Goal: Task Accomplishment & Management: Complete application form

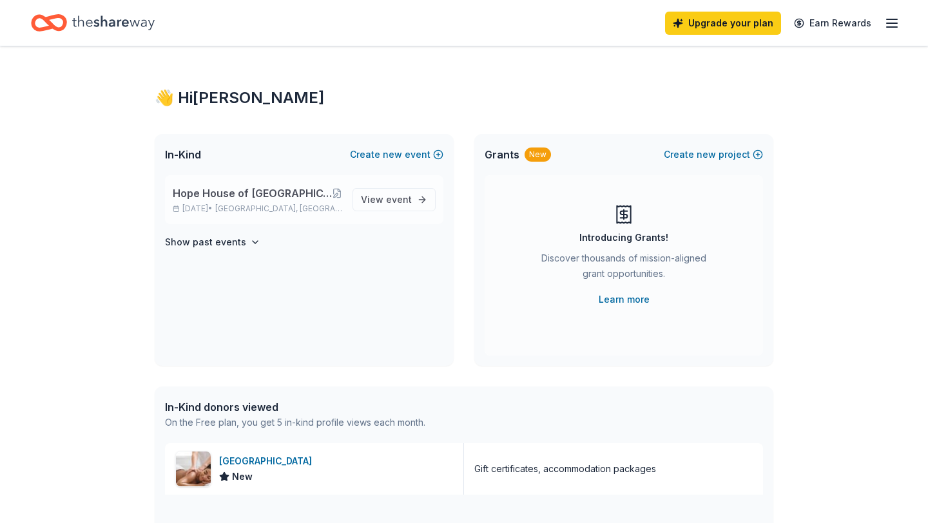
click at [292, 194] on span "Hope House of [GEOGRAPHIC_DATA][US_STATE] Annual Lobster Dinner and Silent & Li…" at bounding box center [252, 193] width 159 height 15
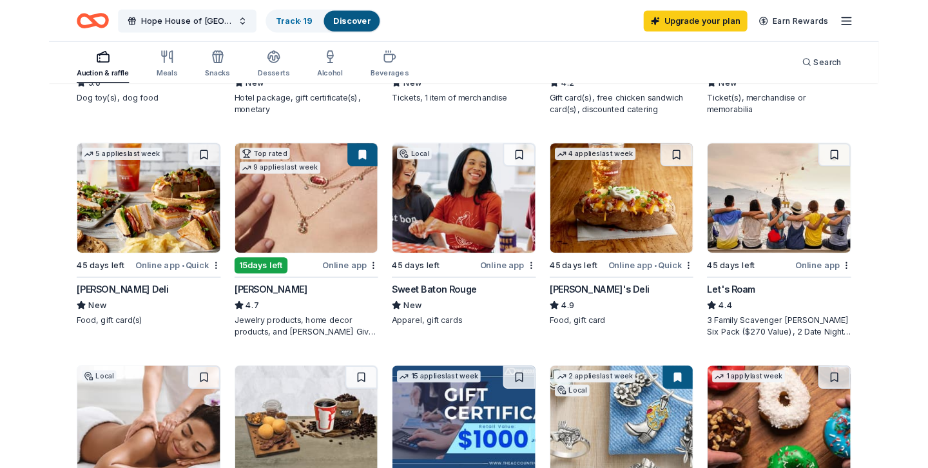
scroll to position [579, 0]
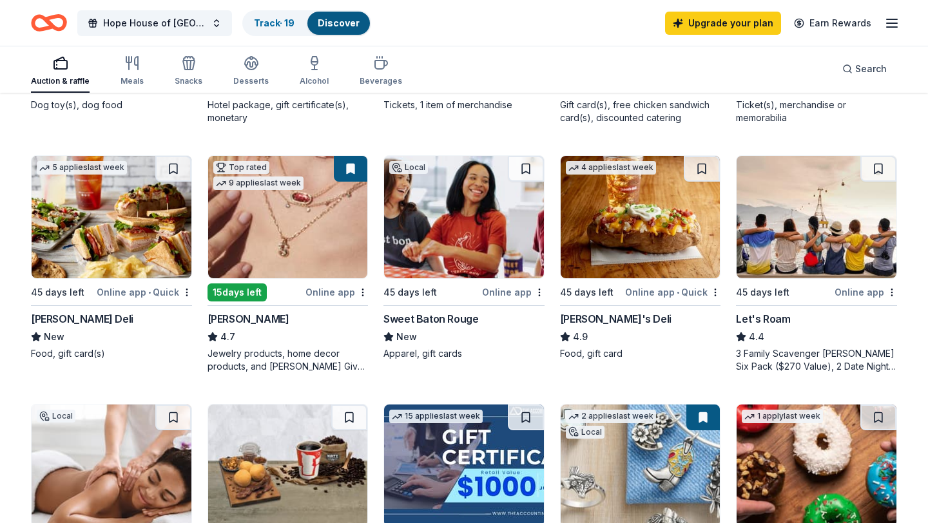
click at [287, 247] on img at bounding box center [288, 217] width 160 height 122
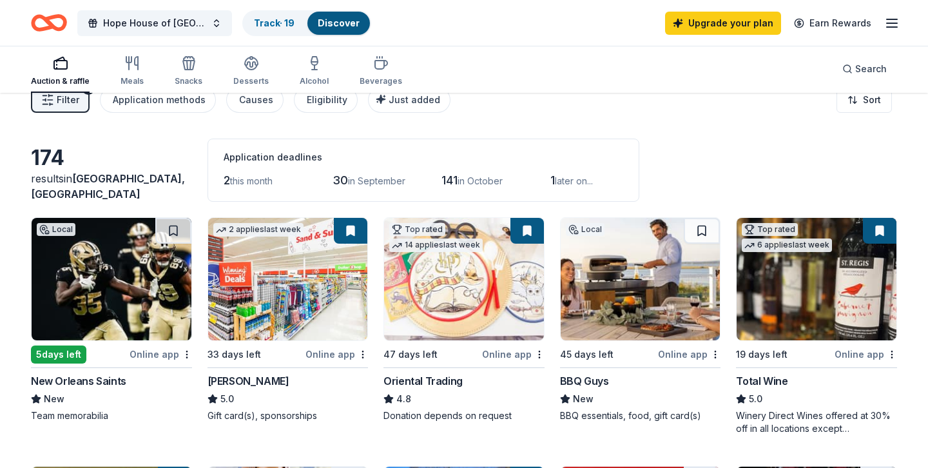
scroll to position [0, 0]
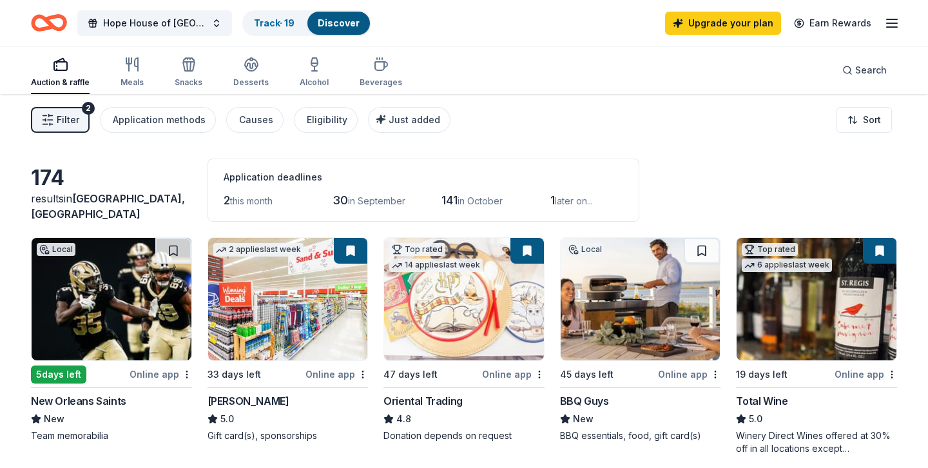
click at [79, 115] on button "Filter 2" at bounding box center [60, 120] width 59 height 26
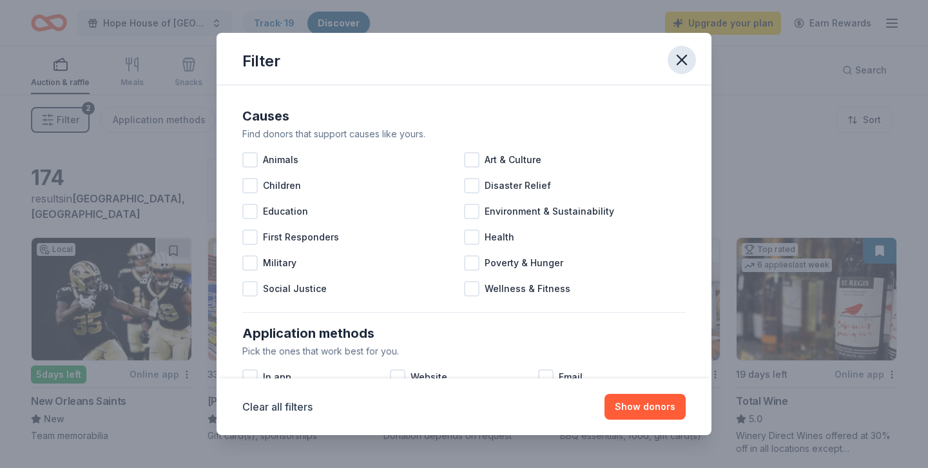
click at [685, 57] on icon "button" at bounding box center [681, 59] width 9 height 9
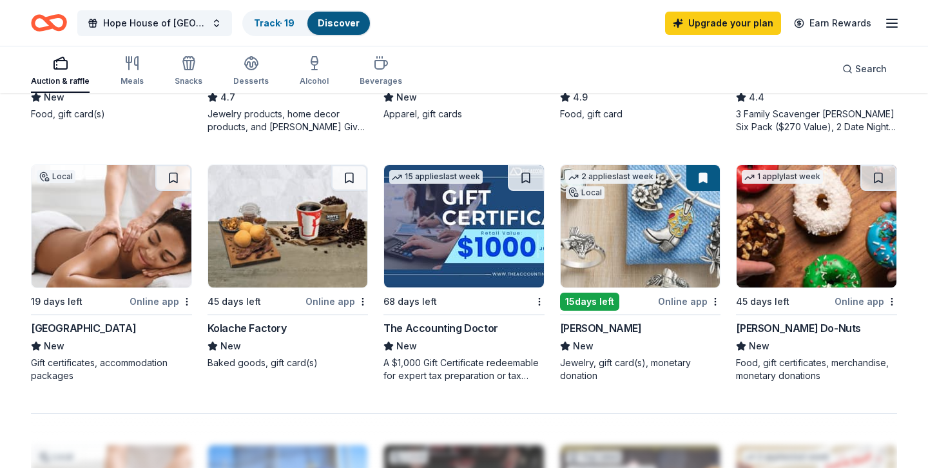
scroll to position [817, 0]
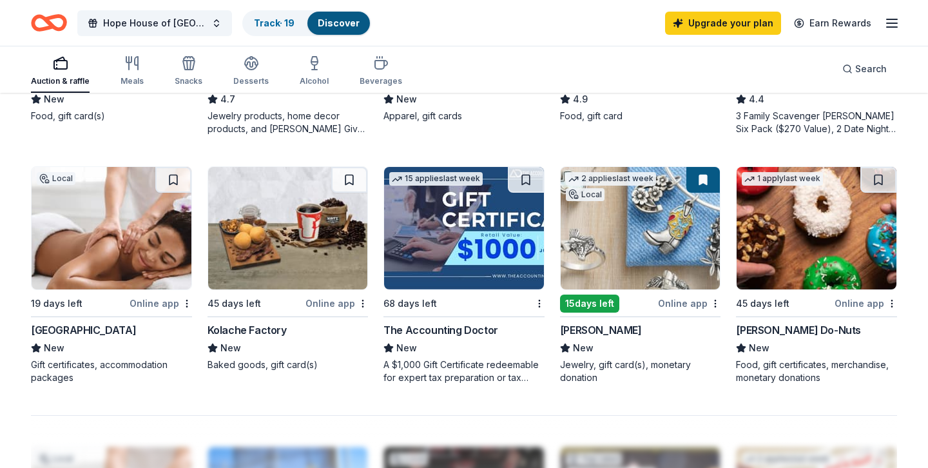
click at [648, 269] on img at bounding box center [640, 228] width 160 height 122
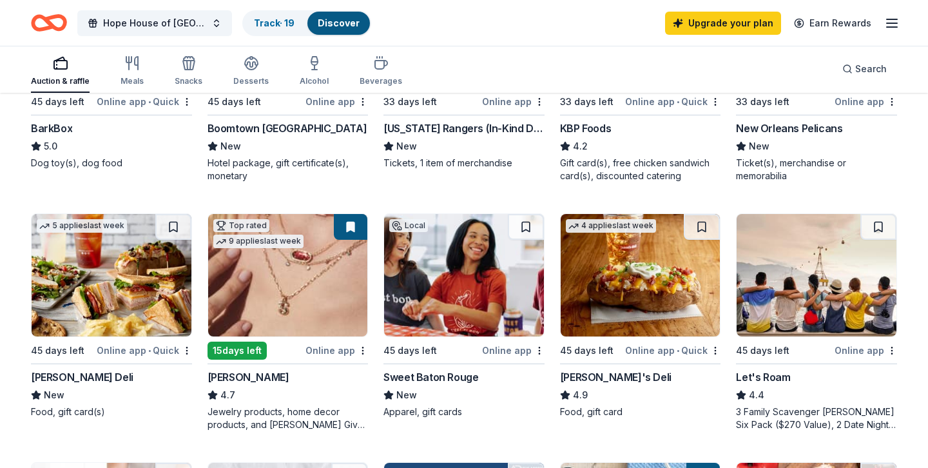
scroll to position [542, 0]
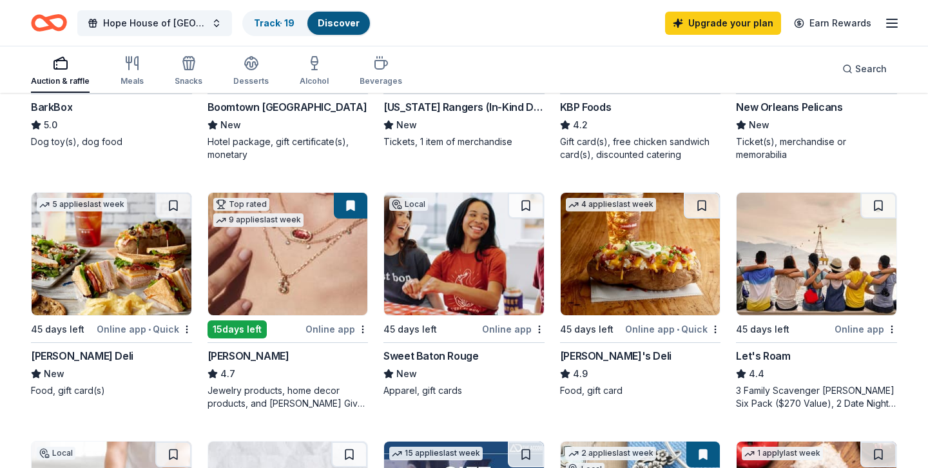
click at [108, 275] on img at bounding box center [112, 254] width 160 height 122
click at [150, 26] on span "Hope House of [GEOGRAPHIC_DATA][US_STATE] Annual Lobster Dinner and Silent & Li…" at bounding box center [154, 22] width 103 height 15
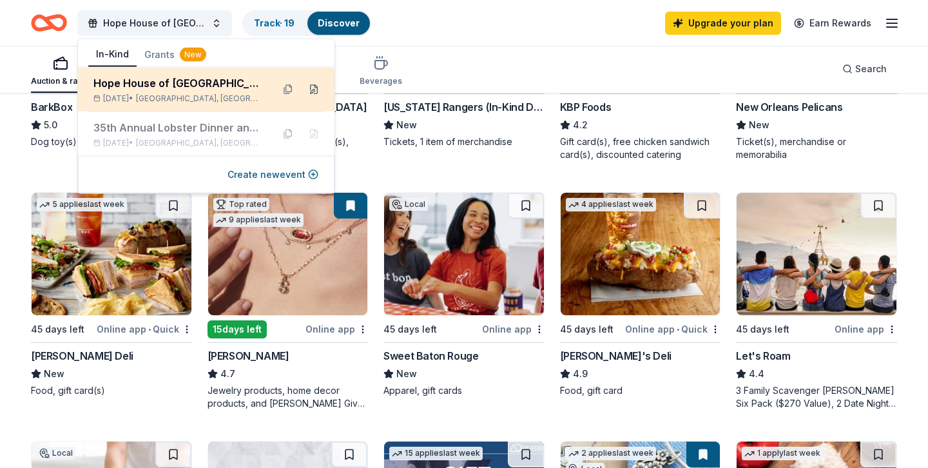
click at [313, 88] on button at bounding box center [313, 89] width 21 height 21
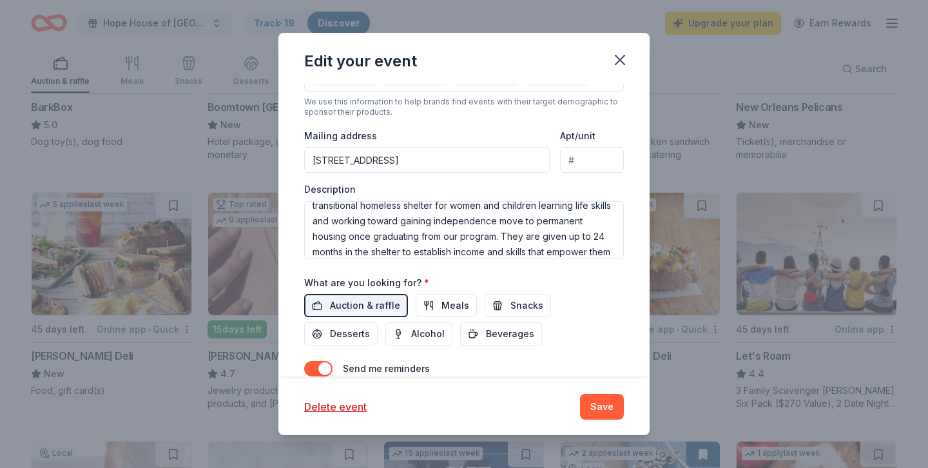
scroll to position [26, 0]
click at [496, 220] on textarea "This event is our largest annual fundraiser that raises money for a transitiona…" at bounding box center [464, 230] width 320 height 58
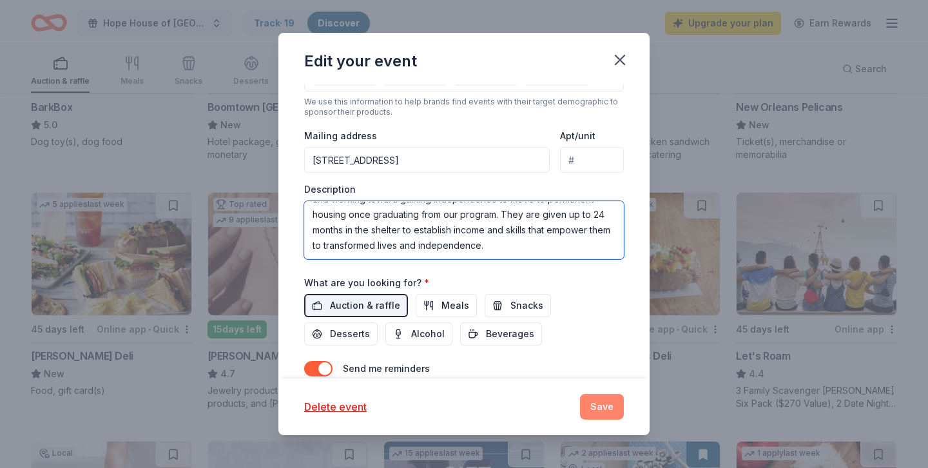
type textarea "This event is our largest annual fundraiser that raises money for a transitiona…"
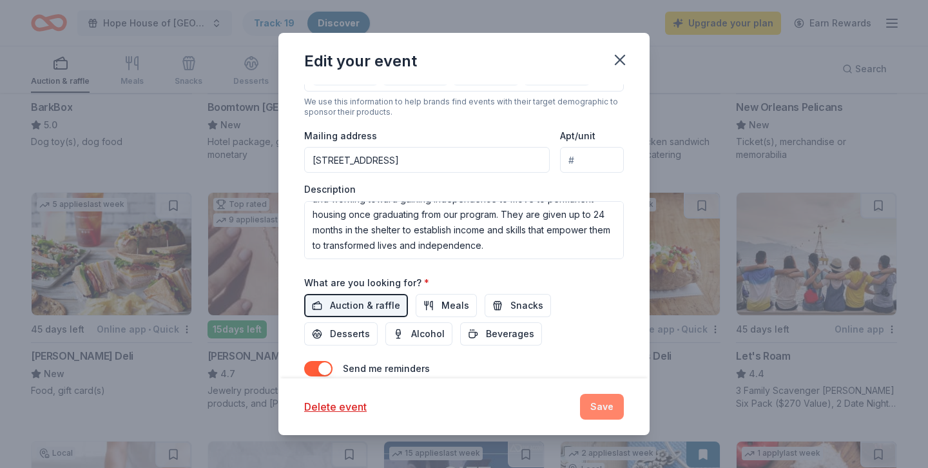
click at [600, 411] on button "Save" at bounding box center [602, 407] width 44 height 26
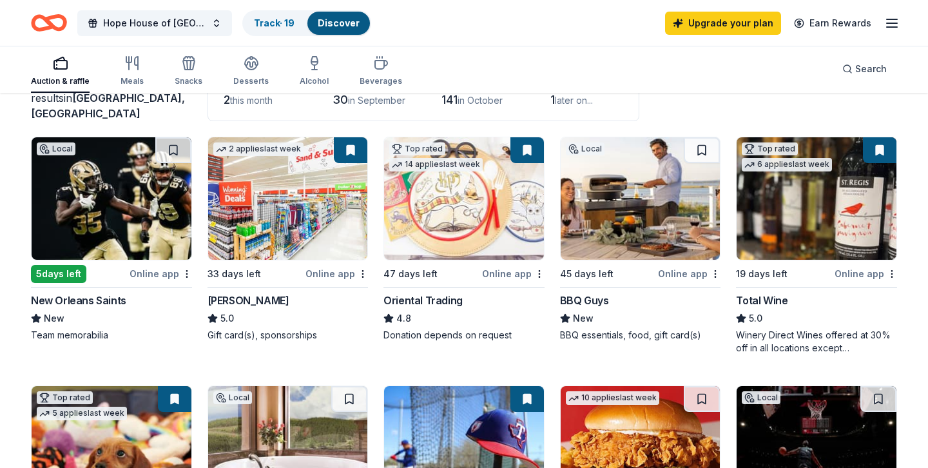
scroll to position [0, 0]
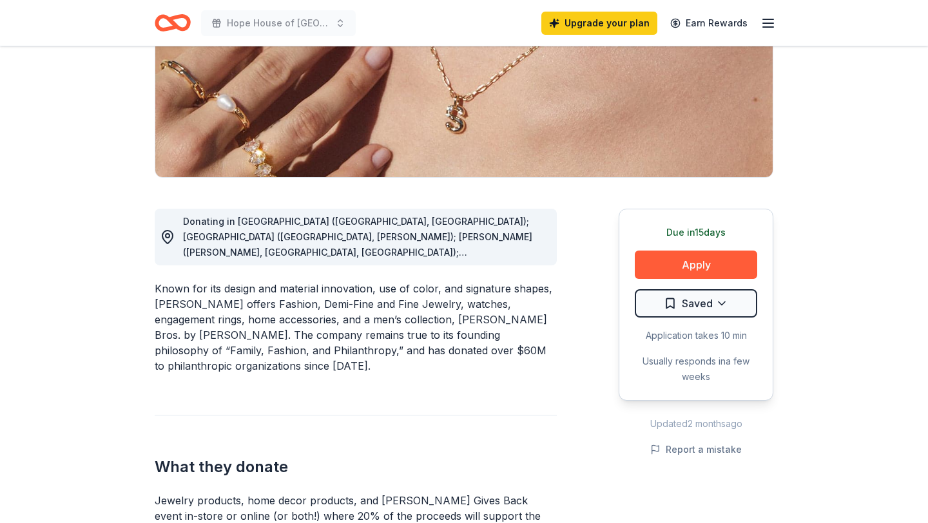
scroll to position [219, 0]
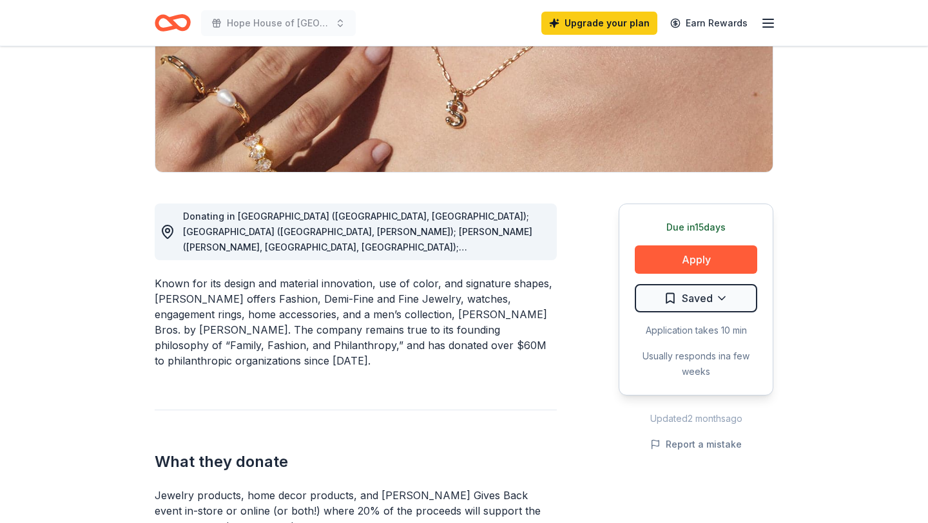
click at [274, 240] on div "Donating in AL (Birmingham, Huntsville); AR (Little Rock, Rogers); AZ (Chandler…" at bounding box center [364, 232] width 363 height 46
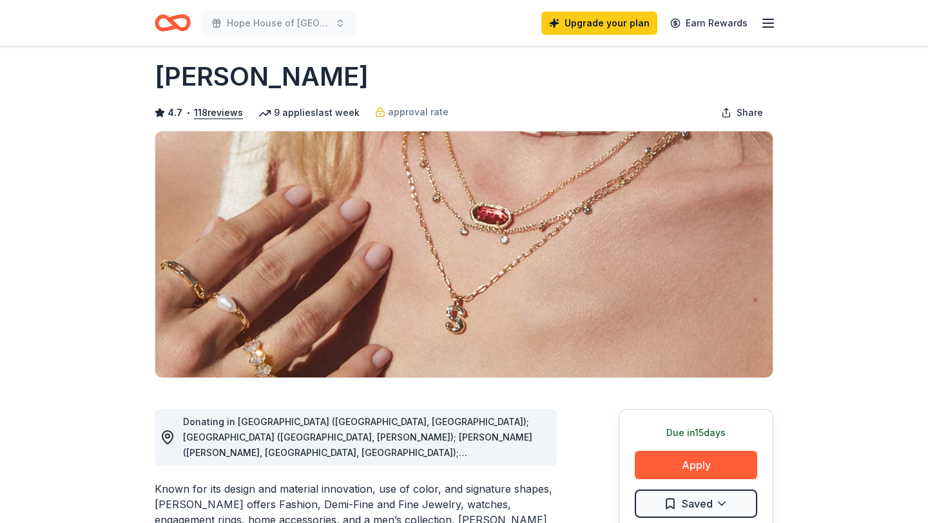
scroll to position [13, 0]
click at [401, 429] on div "Donating in AL (Birmingham, Huntsville); AR (Little Rock, Rogers); AZ (Chandler…" at bounding box center [364, 438] width 363 height 46
click at [360, 430] on div "Donating in AL (Birmingham, Huntsville); AR (Little Rock, Rogers); AZ (Chandler…" at bounding box center [364, 438] width 363 height 46
click at [169, 438] on circle at bounding box center [168, 437] width 4 height 4
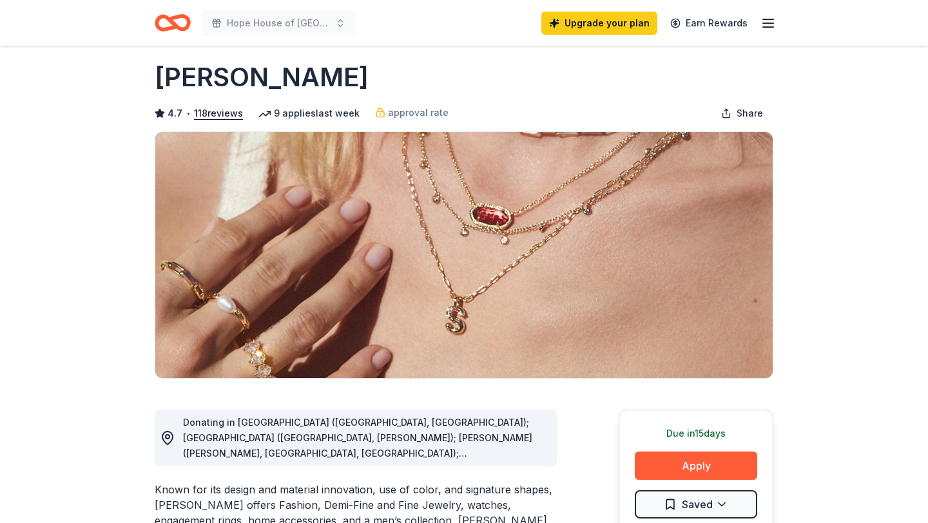
click at [169, 438] on circle at bounding box center [168, 437] width 4 height 4
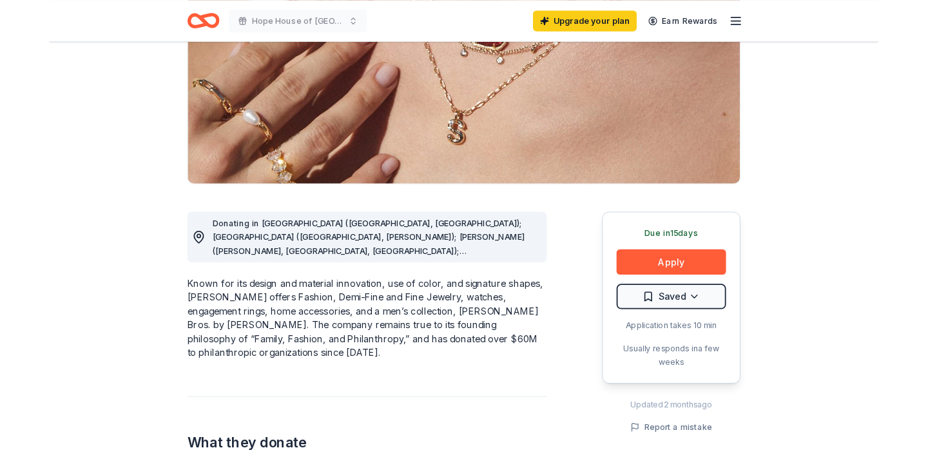
scroll to position [187, 0]
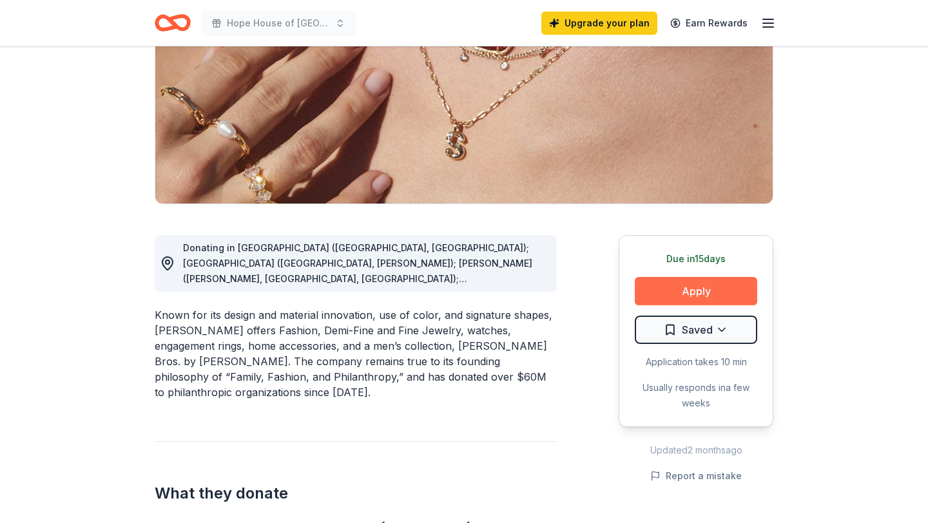
click at [671, 294] on button "Apply" at bounding box center [696, 291] width 122 height 28
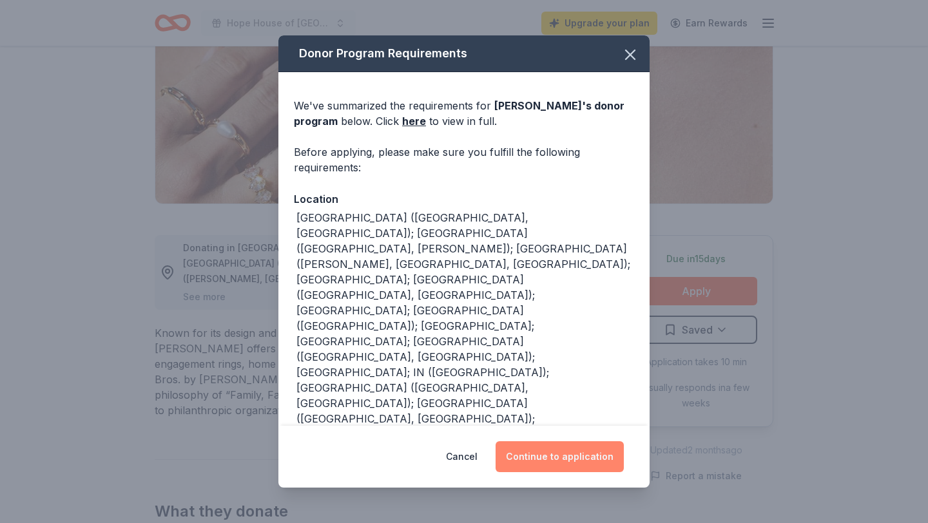
click at [578, 463] on button "Continue to application" at bounding box center [559, 456] width 128 height 31
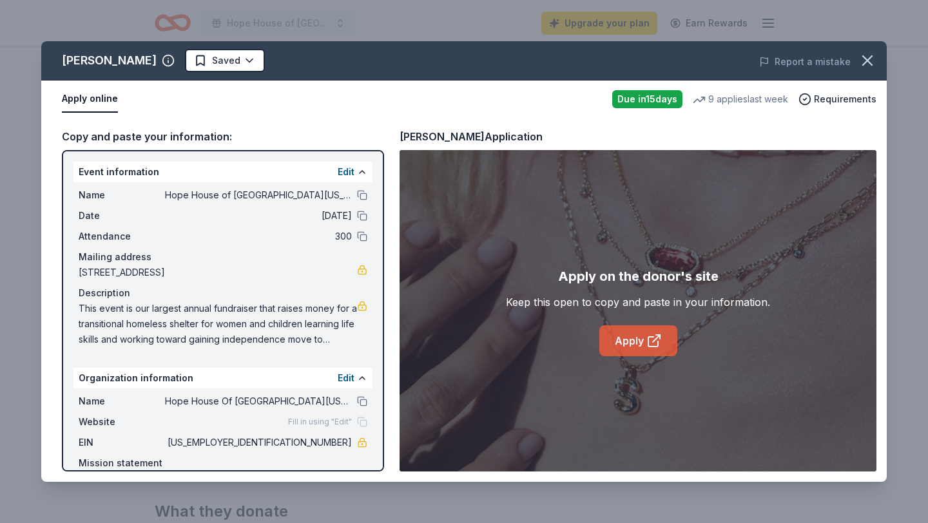
click at [651, 334] on icon at bounding box center [653, 340] width 15 height 15
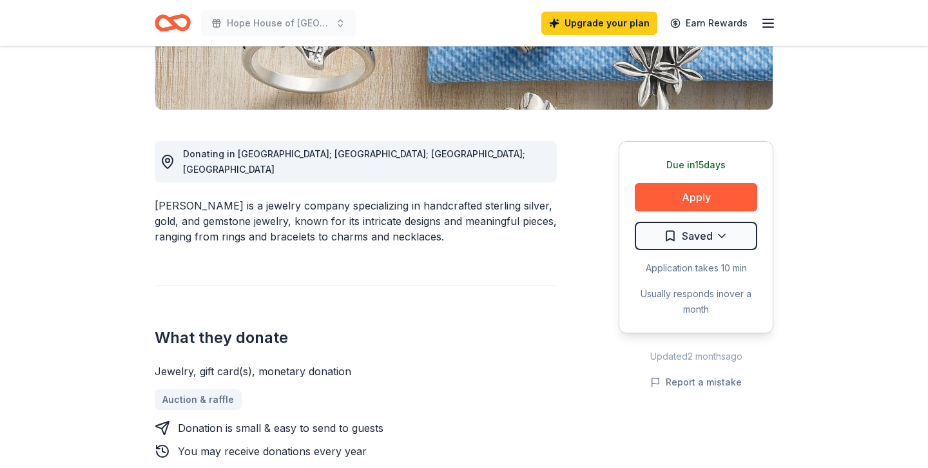
scroll to position [291, 0]
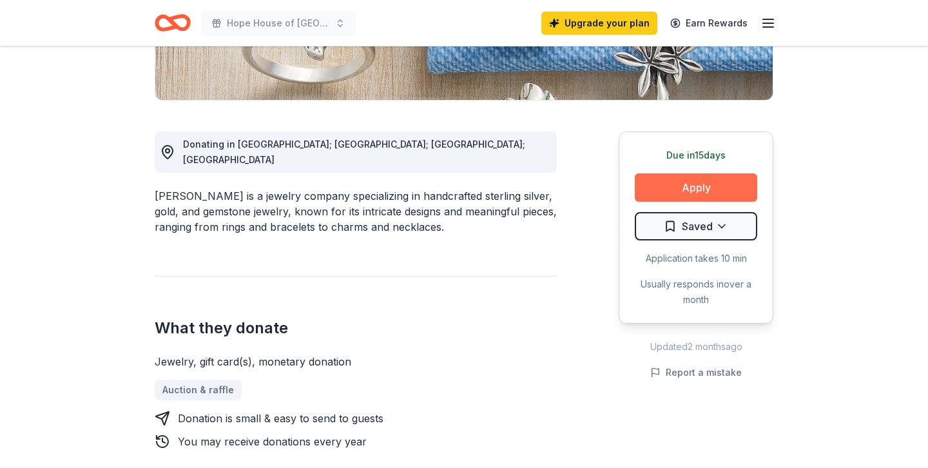
click at [688, 189] on button "Apply" at bounding box center [696, 187] width 122 height 28
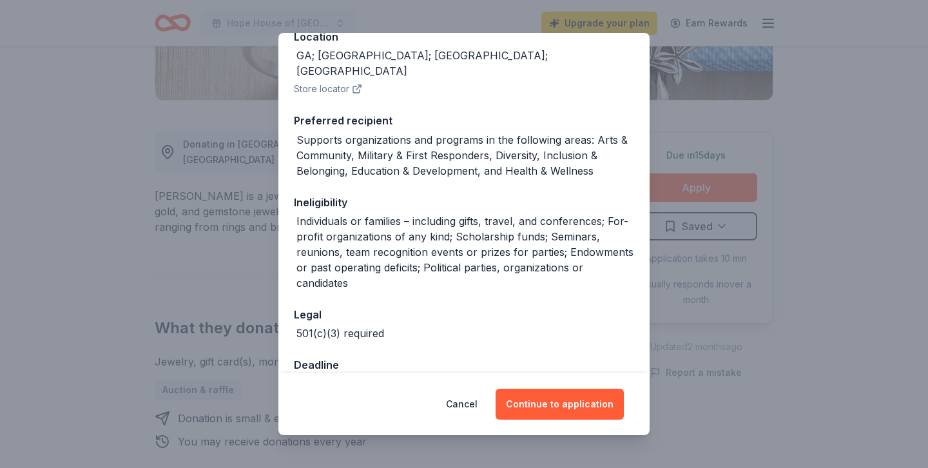
scroll to position [158, 0]
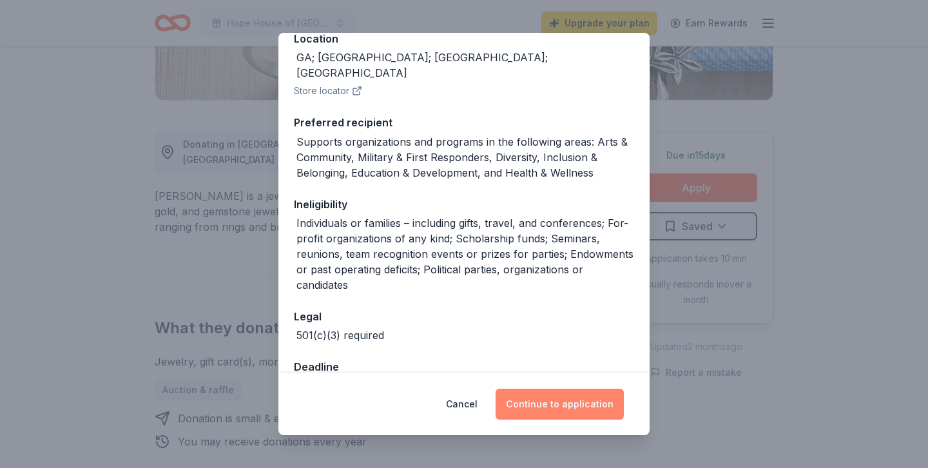
click at [591, 405] on button "Continue to application" at bounding box center [559, 403] width 128 height 31
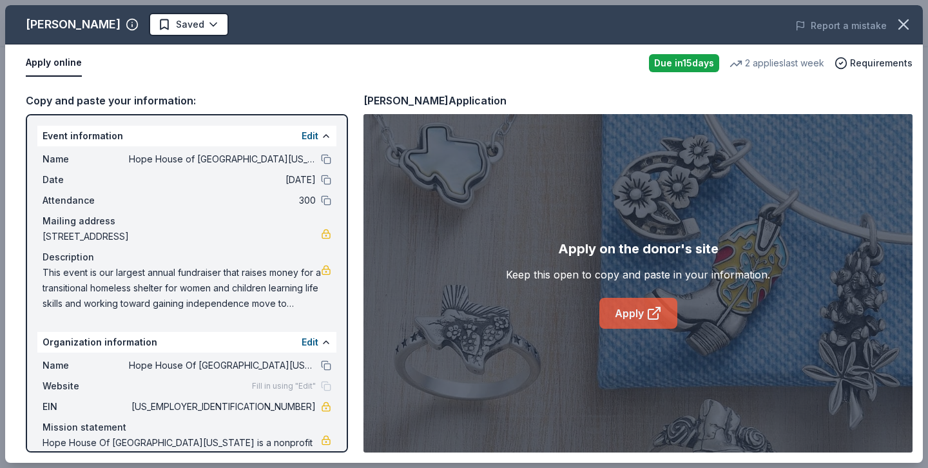
click at [640, 317] on link "Apply" at bounding box center [638, 313] width 78 height 31
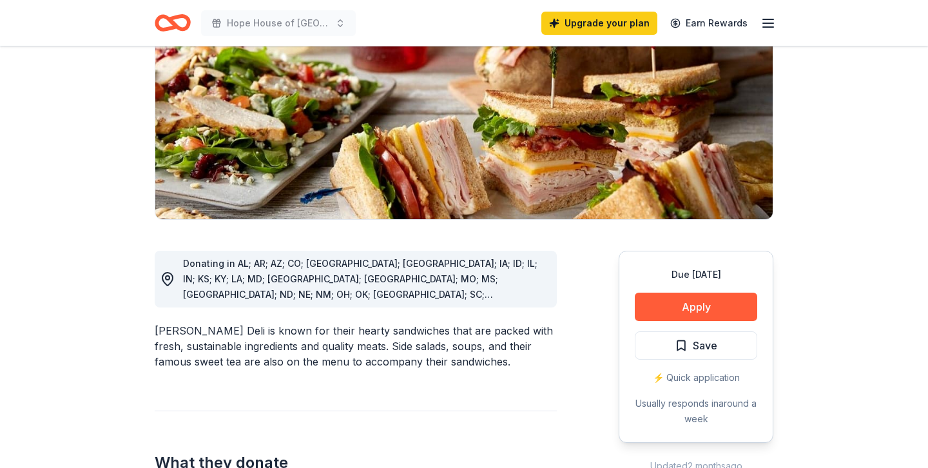
scroll to position [193, 0]
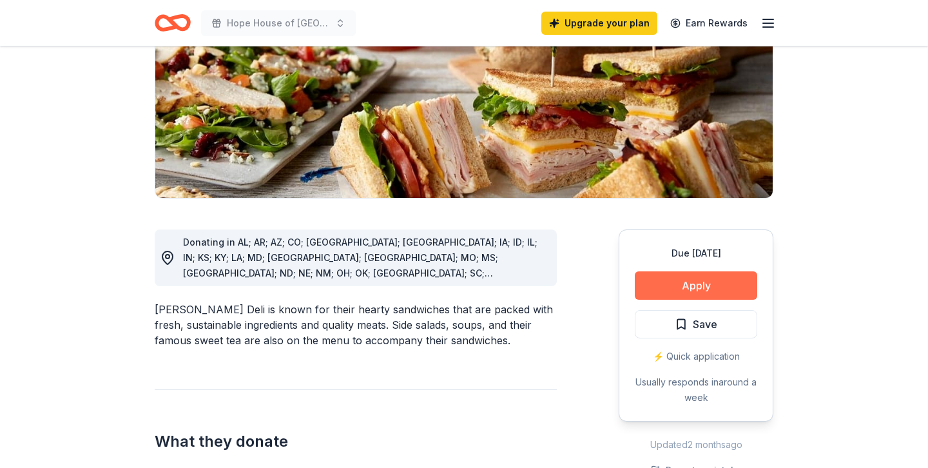
click at [688, 287] on button "Apply" at bounding box center [696, 285] width 122 height 28
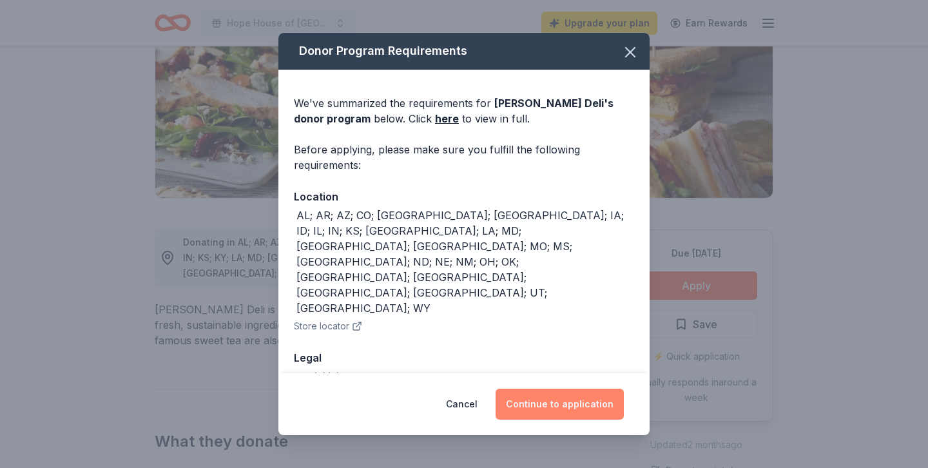
click at [578, 405] on button "Continue to application" at bounding box center [559, 403] width 128 height 31
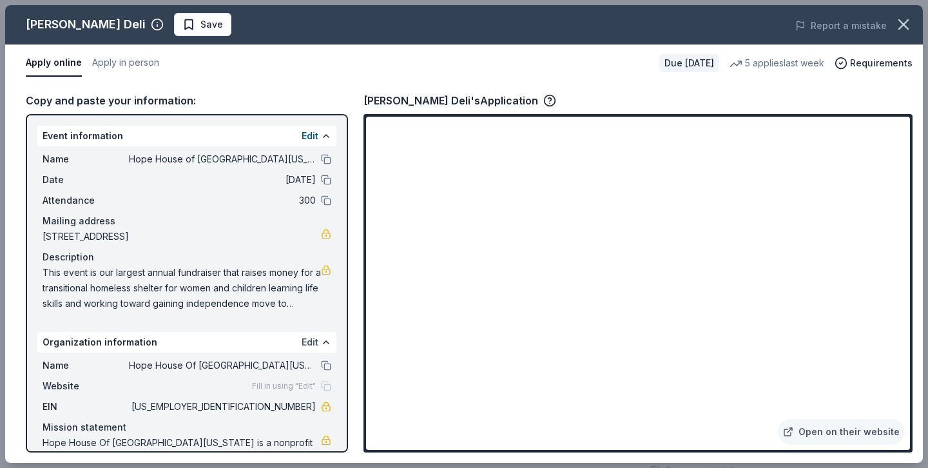
click at [311, 342] on button "Edit" at bounding box center [309, 341] width 17 height 15
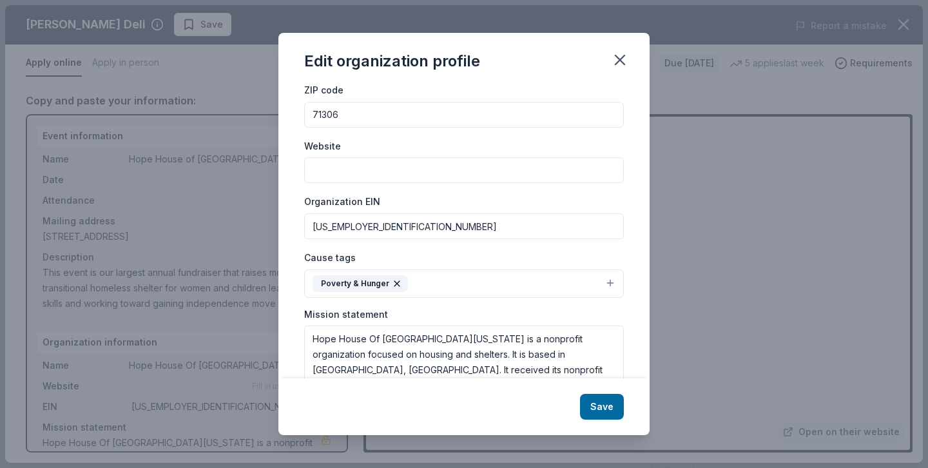
scroll to position [138, 0]
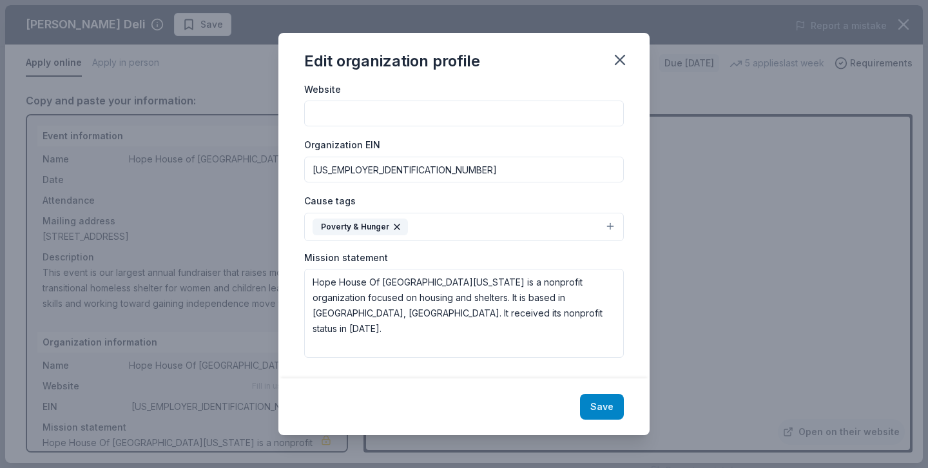
click at [606, 406] on button "Save" at bounding box center [602, 407] width 44 height 26
click at [492, 116] on input "Website" at bounding box center [464, 113] width 320 height 26
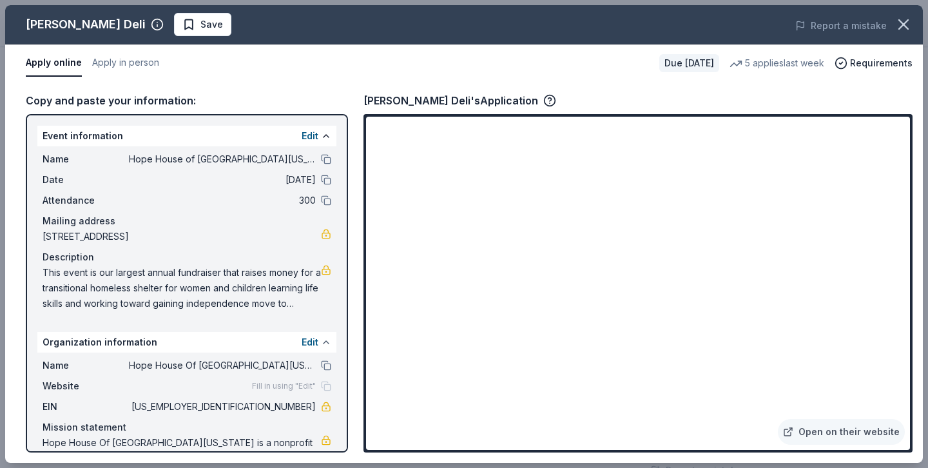
click at [323, 340] on button at bounding box center [326, 342] width 10 height 10
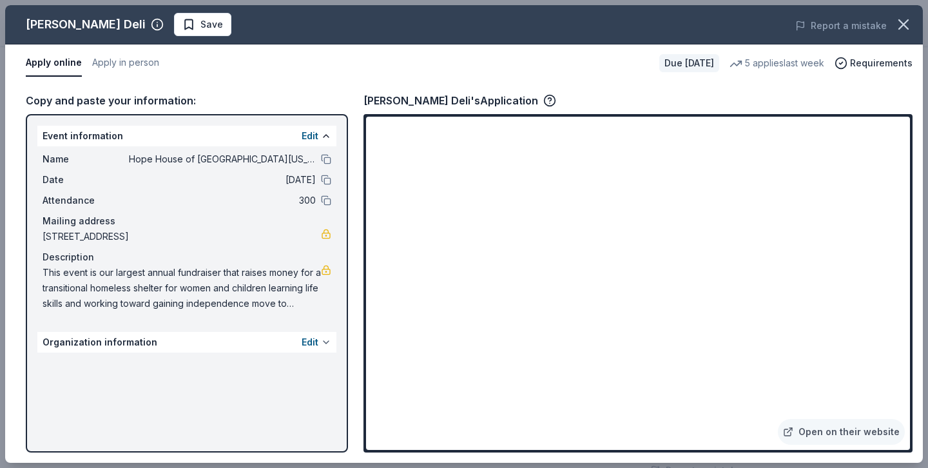
click at [323, 340] on button at bounding box center [326, 342] width 10 height 10
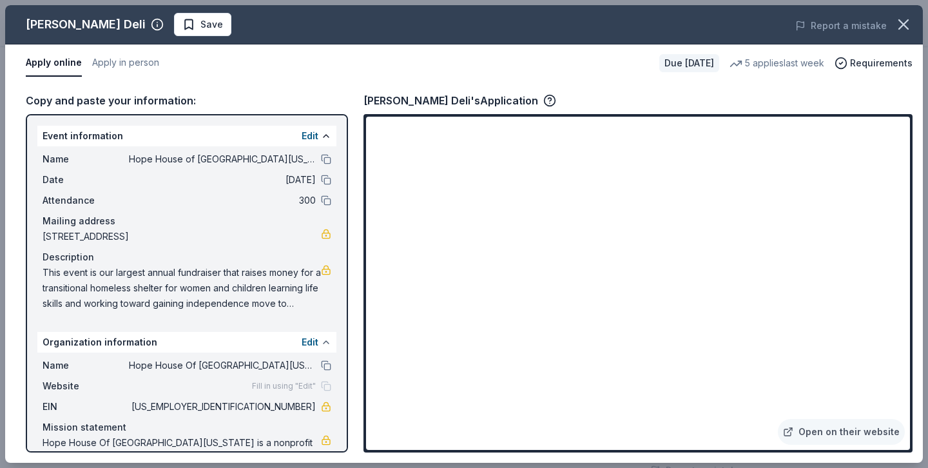
click at [323, 340] on button at bounding box center [326, 342] width 10 height 10
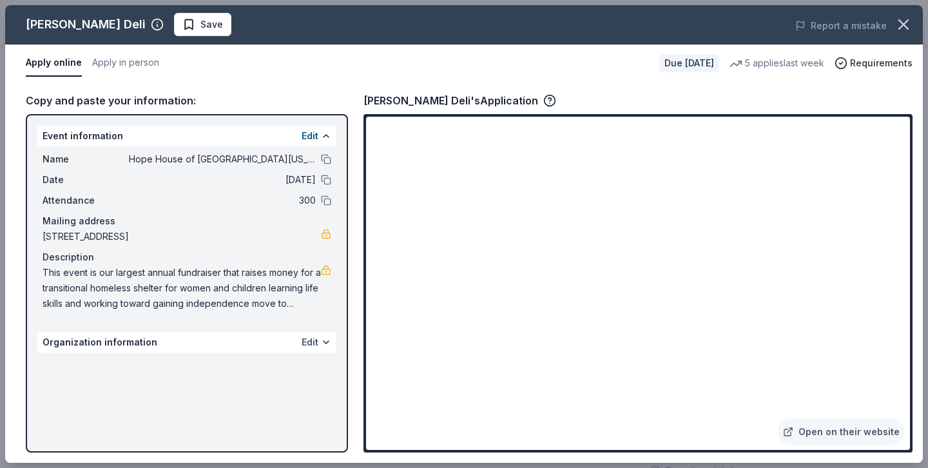
click at [309, 339] on button "Edit" at bounding box center [309, 341] width 17 height 15
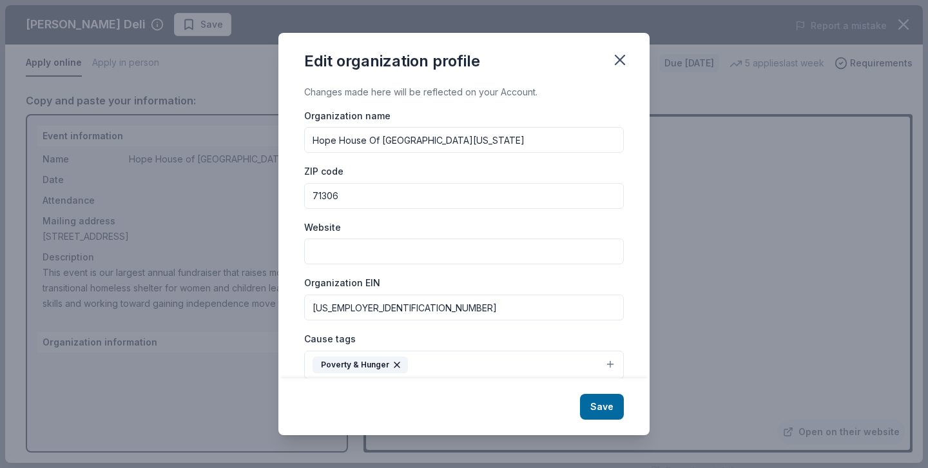
click at [399, 253] on input "Website" at bounding box center [464, 251] width 320 height 26
type input "cenlahopehouse.org"
click at [444, 280] on div "Organization EIN 72-1479693" at bounding box center [464, 297] width 320 height 46
click at [601, 406] on button "Save" at bounding box center [602, 407] width 44 height 26
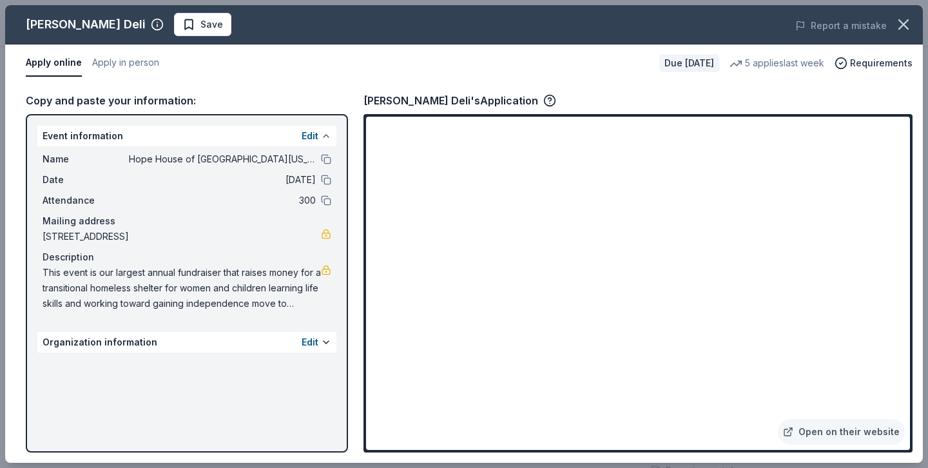
click at [322, 135] on button at bounding box center [326, 136] width 10 height 10
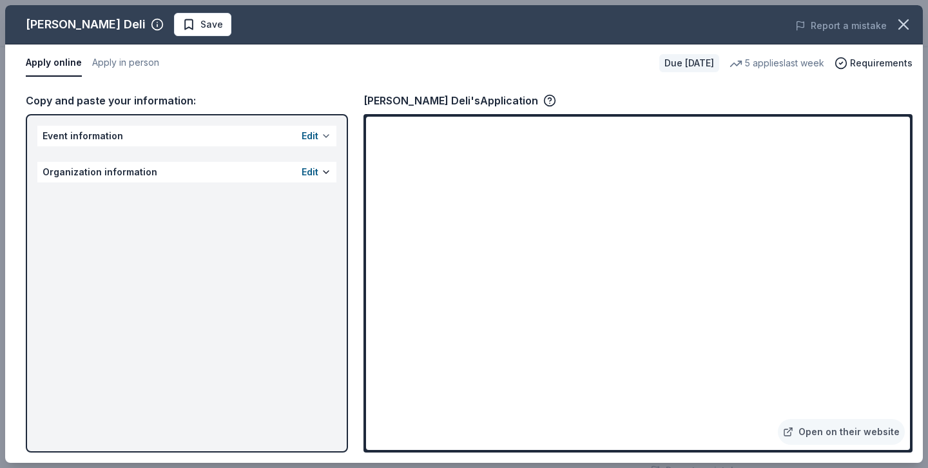
click at [322, 135] on button at bounding box center [326, 136] width 10 height 10
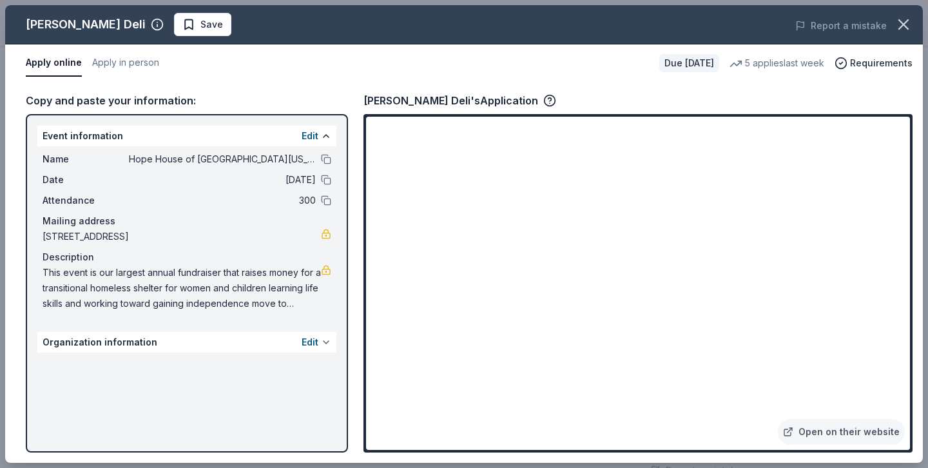
click at [323, 340] on button at bounding box center [326, 342] width 10 height 10
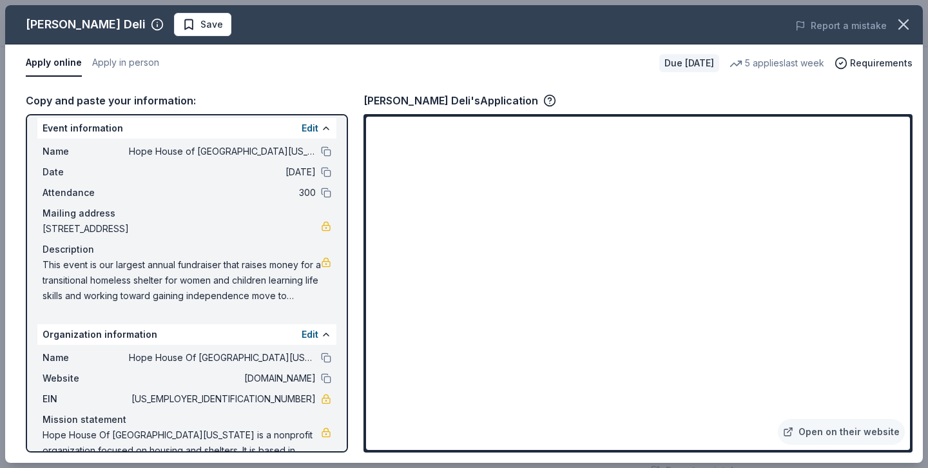
scroll to position [0, 0]
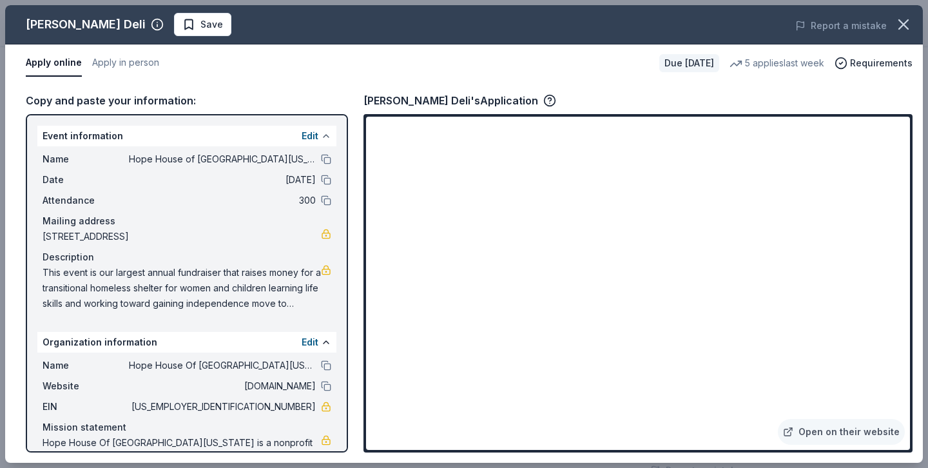
click at [323, 136] on button at bounding box center [326, 136] width 10 height 10
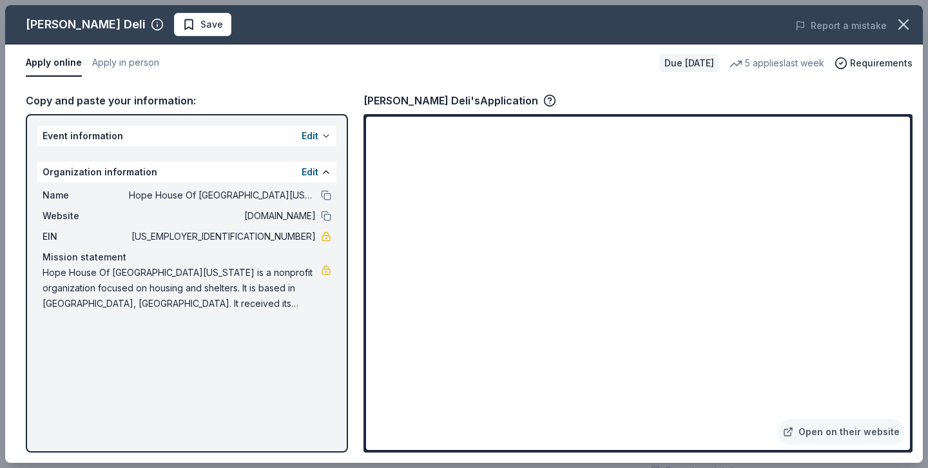
click at [323, 136] on button at bounding box center [326, 136] width 10 height 10
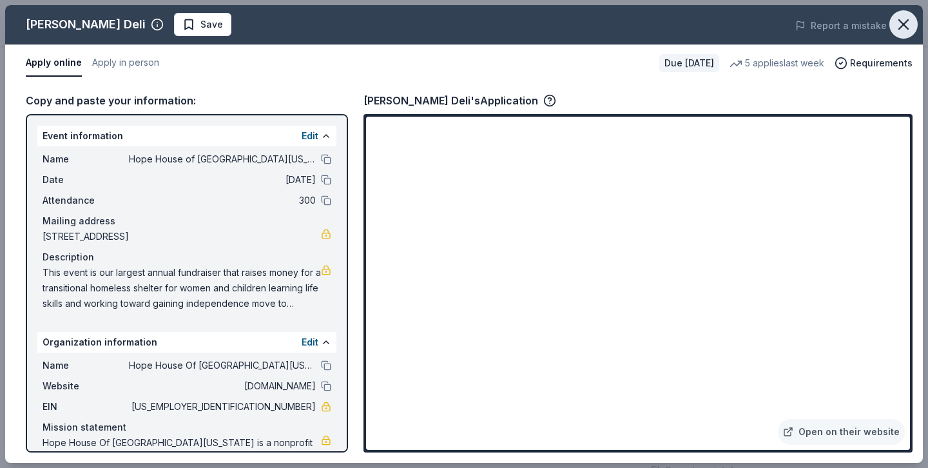
click at [906, 26] on icon "button" at bounding box center [903, 24] width 18 height 18
